Goal: Information Seeking & Learning: Learn about a topic

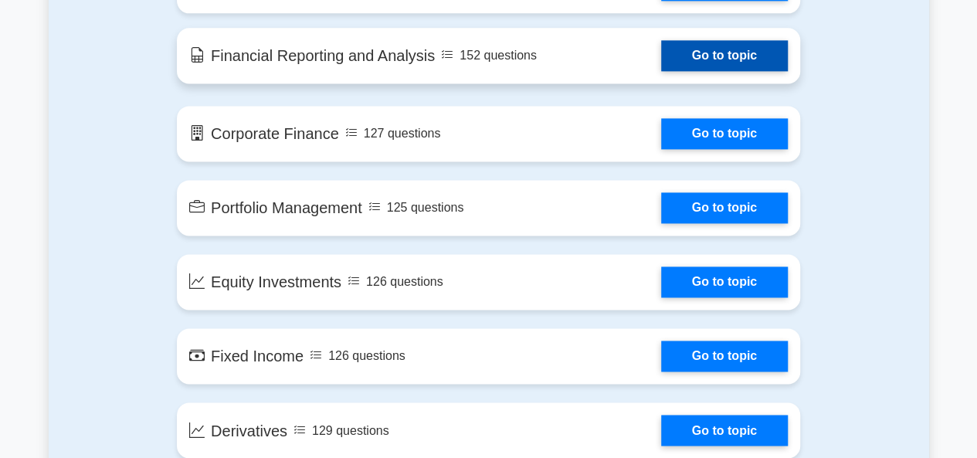
scroll to position [919, 0]
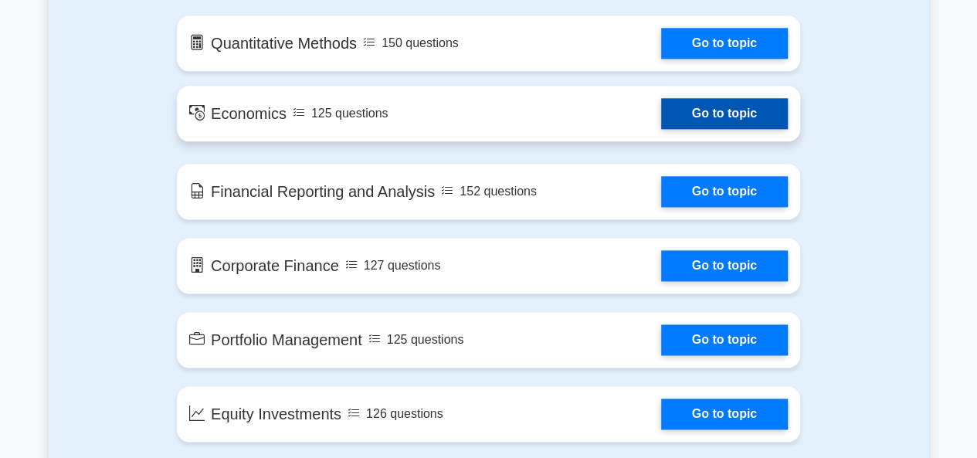
click at [685, 110] on link "Go to topic" at bounding box center [724, 113] width 127 height 31
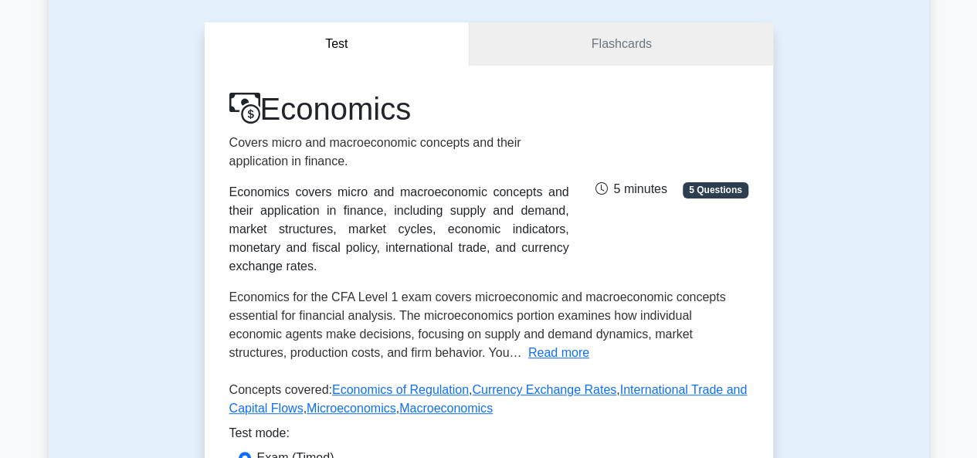
scroll to position [215, 0]
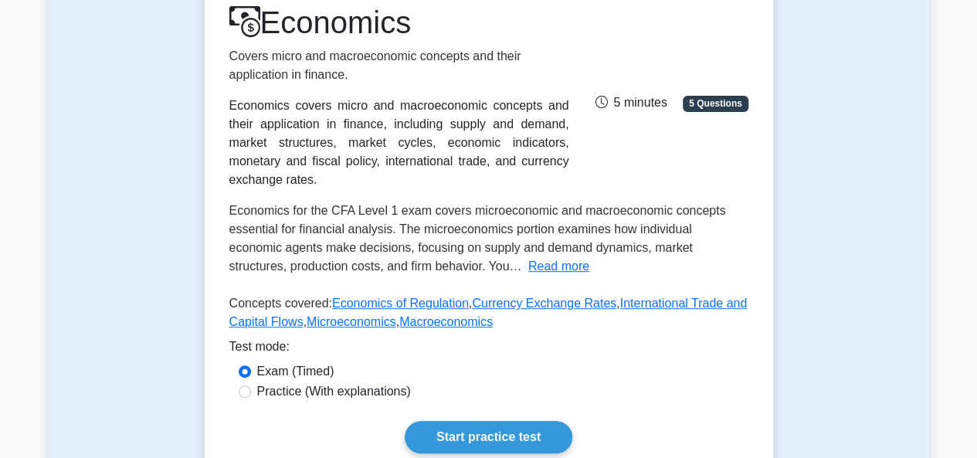
click at [294, 382] on label "Practice (With explanations)" at bounding box center [334, 391] width 154 height 19
click at [251, 386] on input "Practice (With explanations)" at bounding box center [245, 392] width 12 height 12
radio input "true"
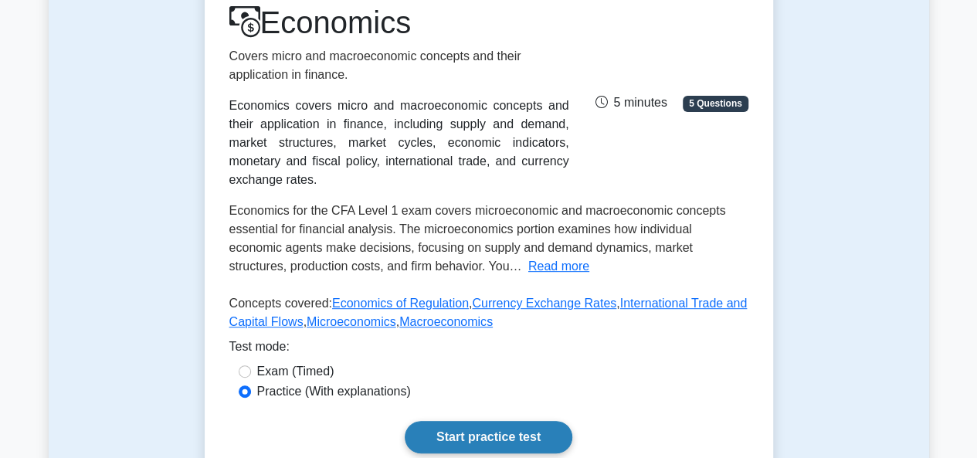
click at [465, 421] on link "Start practice test" at bounding box center [489, 437] width 168 height 32
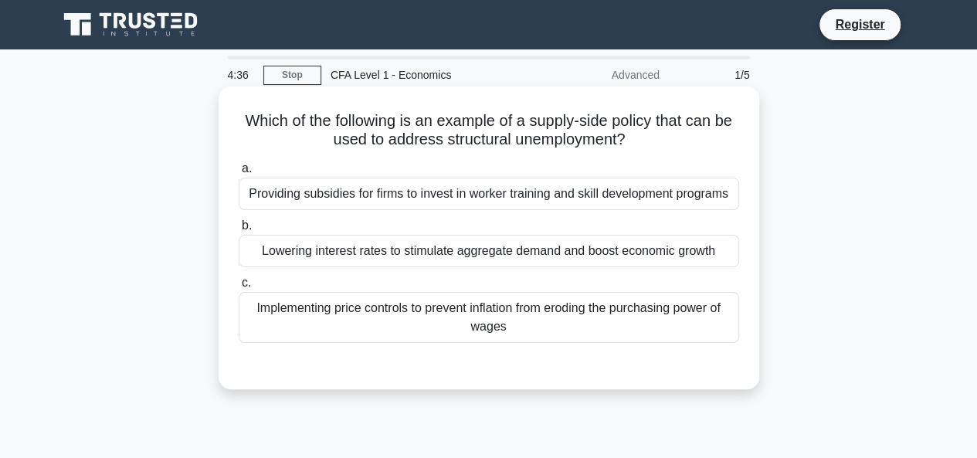
click at [365, 195] on div "Providing subsidies for firms to invest in worker training and skill developmen…" at bounding box center [489, 194] width 501 height 32
click at [239, 174] on input "a. Providing subsidies for firms to invest in worker training and skill develop…" at bounding box center [239, 169] width 0 height 10
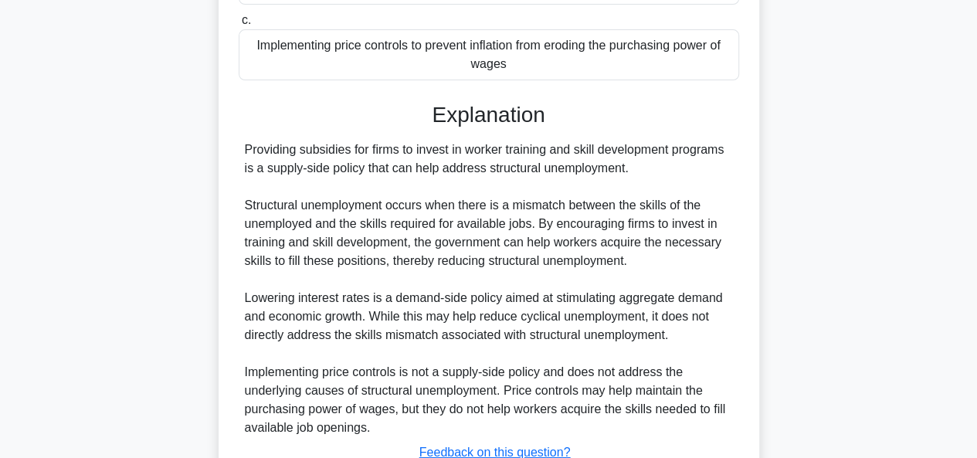
scroll to position [399, 0]
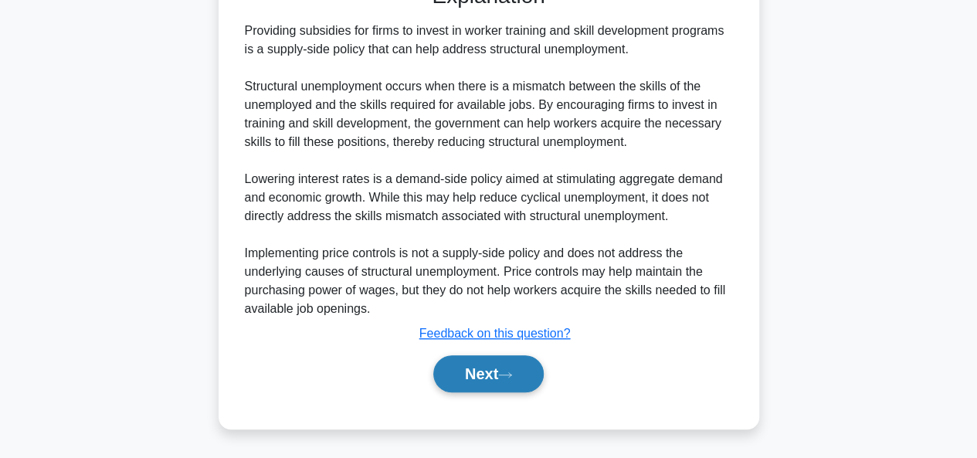
click at [482, 372] on button "Next" at bounding box center [488, 373] width 110 height 37
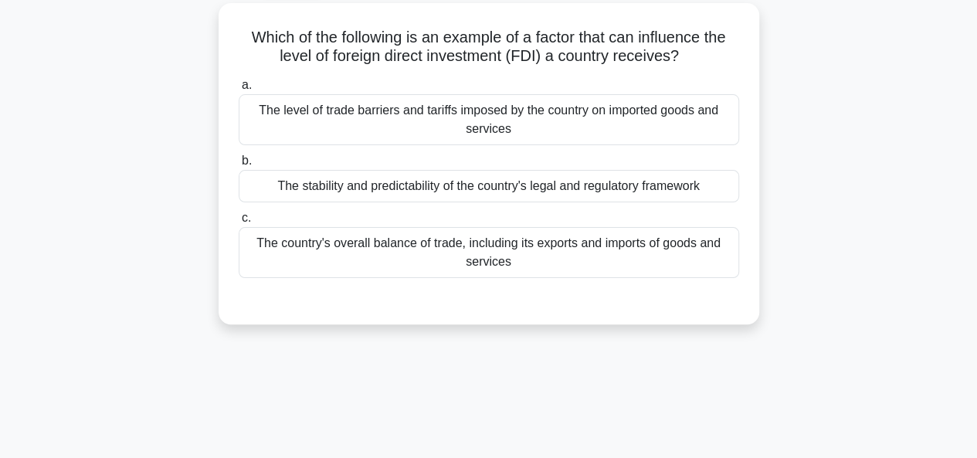
scroll to position [0, 0]
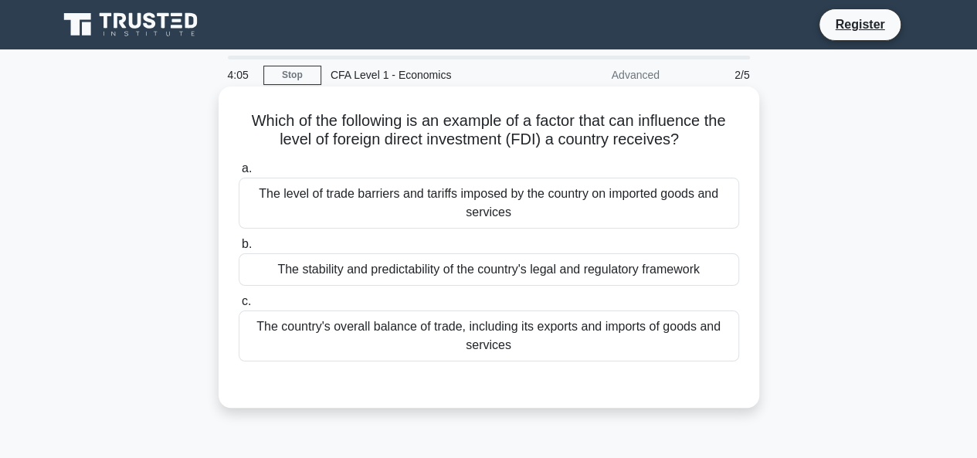
click at [576, 336] on div "The country's overall balance of trade, including its exports and imports of go…" at bounding box center [489, 336] width 501 height 51
click at [239, 307] on input "c. The country's overall balance of trade, including its exports and imports of…" at bounding box center [239, 302] width 0 height 10
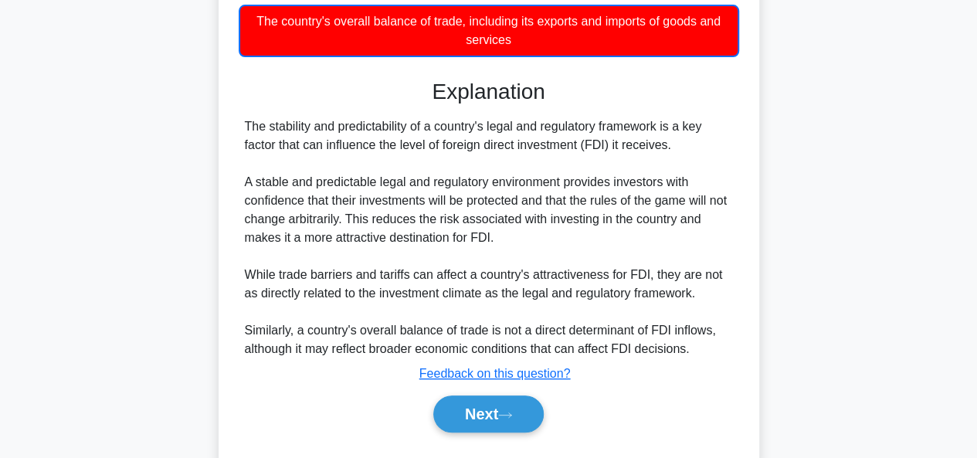
scroll to position [376, 0]
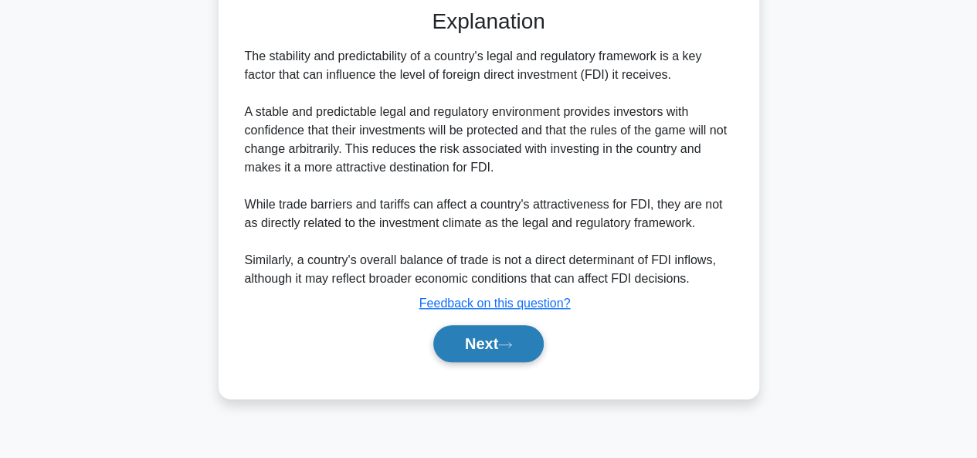
click at [494, 356] on button "Next" at bounding box center [488, 343] width 110 height 37
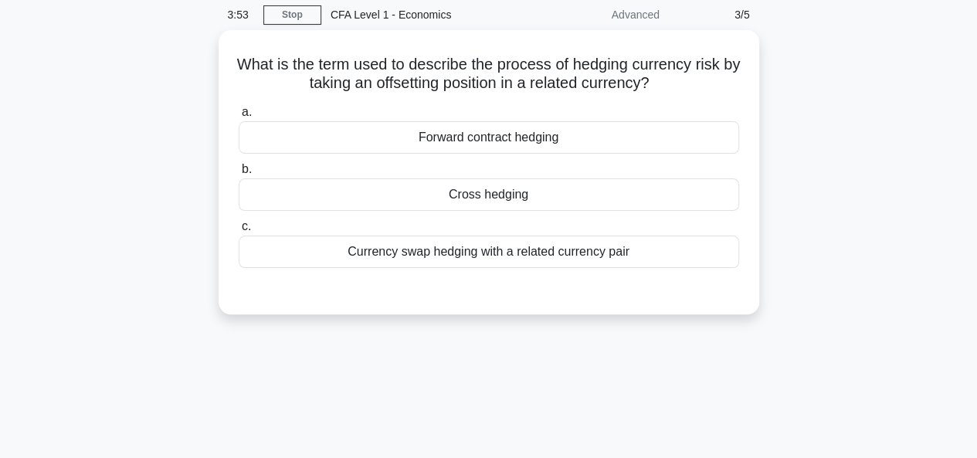
scroll to position [0, 0]
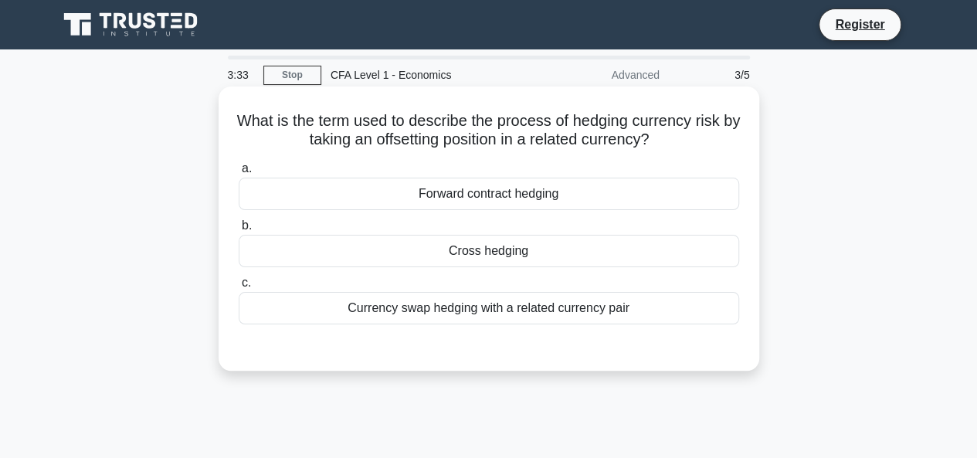
click at [588, 247] on div "Cross hedging" at bounding box center [489, 251] width 501 height 32
click at [239, 231] on input "b. Cross hedging" at bounding box center [239, 226] width 0 height 10
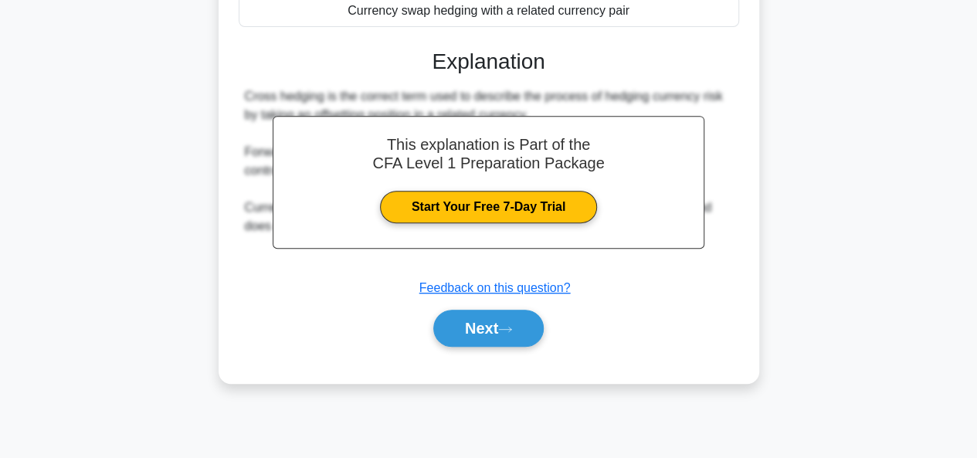
scroll to position [299, 0]
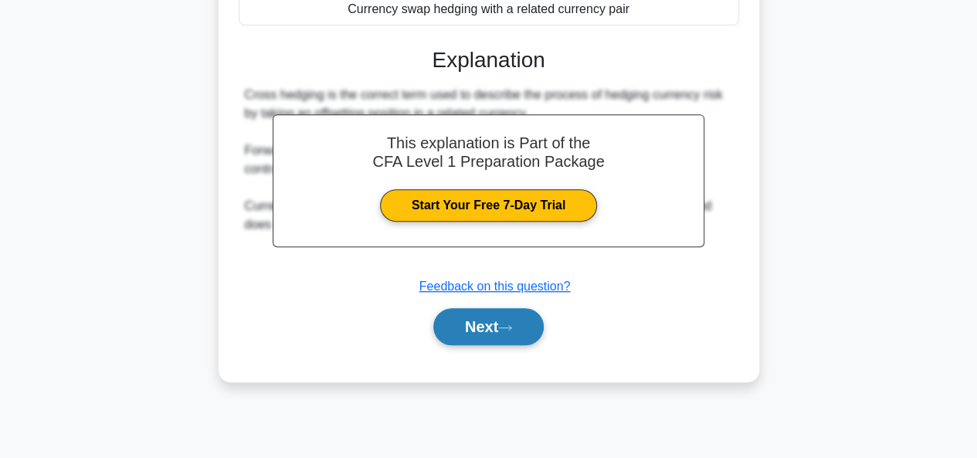
click at [483, 333] on button "Next" at bounding box center [488, 326] width 110 height 37
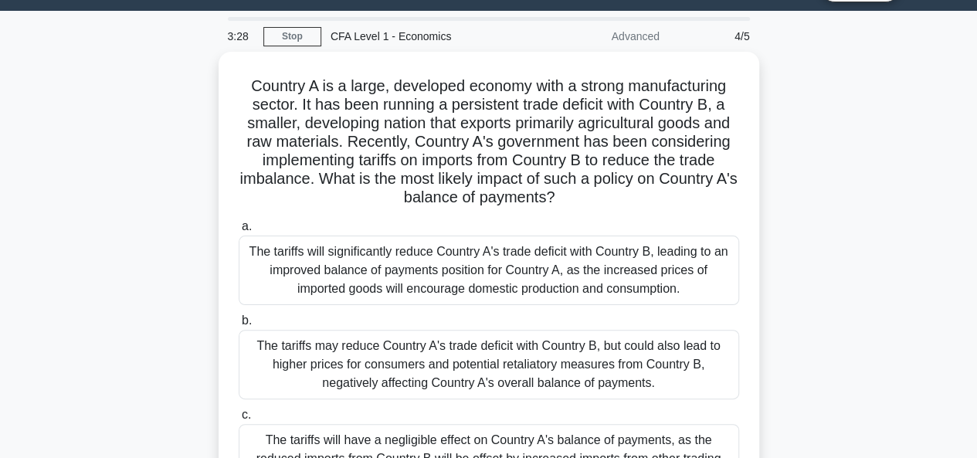
scroll to position [38, 0]
